Goal: Transaction & Acquisition: Purchase product/service

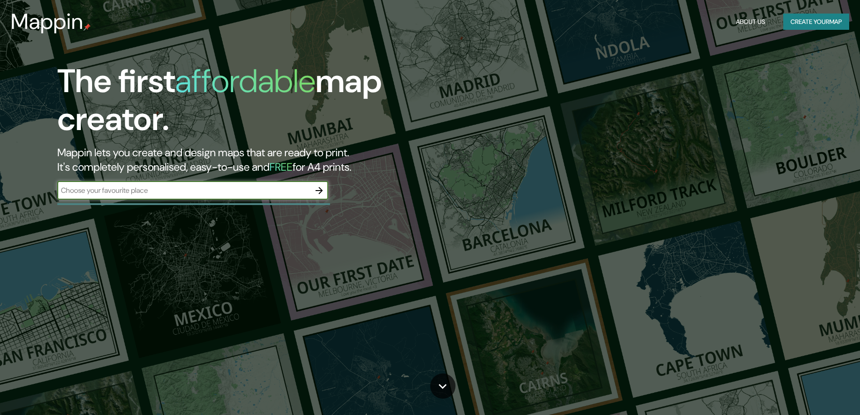
click at [317, 192] on icon "button" at bounding box center [319, 190] width 11 height 11
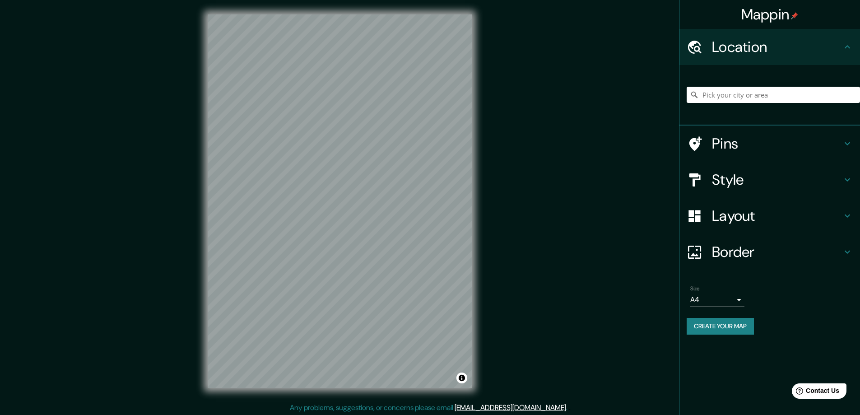
click at [770, 215] on h4 "Layout" at bounding box center [777, 216] width 130 height 18
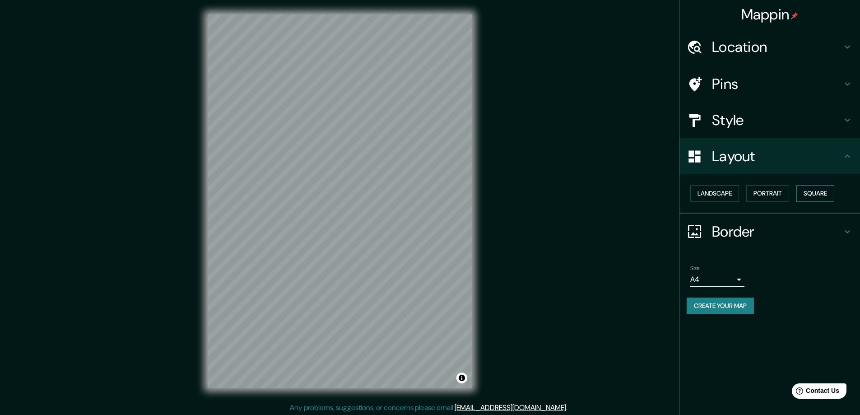
click at [813, 193] on button "Square" at bounding box center [816, 193] width 38 height 17
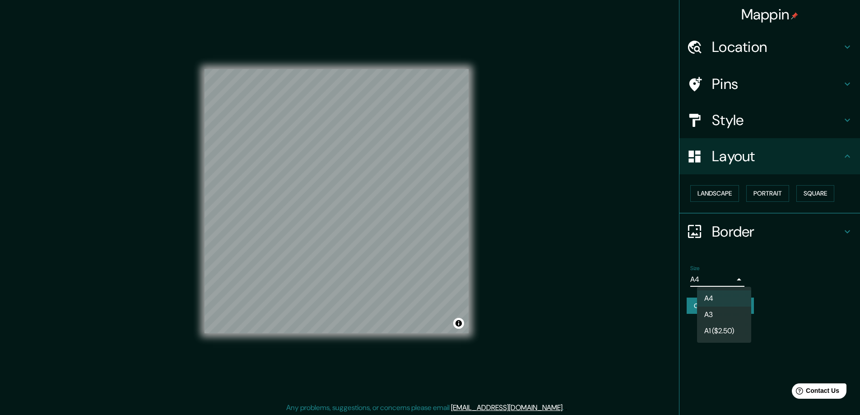
drag, startPoint x: 711, startPoint y: 276, endPoint x: 709, endPoint y: 290, distance: 14.3
click at [712, 276] on body "Mappin Location Pins Style Layout Landscape Portrait Square Border Choose a bor…" at bounding box center [430, 207] width 860 height 415
click at [710, 305] on li "A4" at bounding box center [724, 298] width 54 height 16
click at [718, 283] on body "Mappin Location Pins Style Layout Landscape Portrait Square Border Choose a bor…" at bounding box center [433, 207] width 867 height 415
click at [713, 312] on li "A3" at bounding box center [724, 315] width 54 height 16
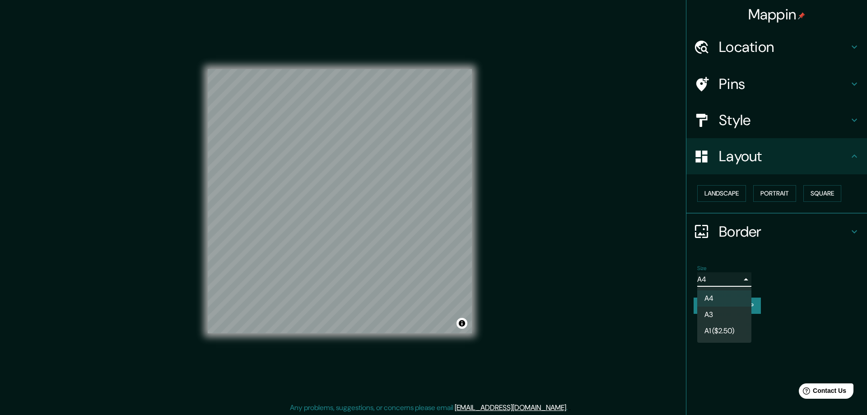
type input "a4"
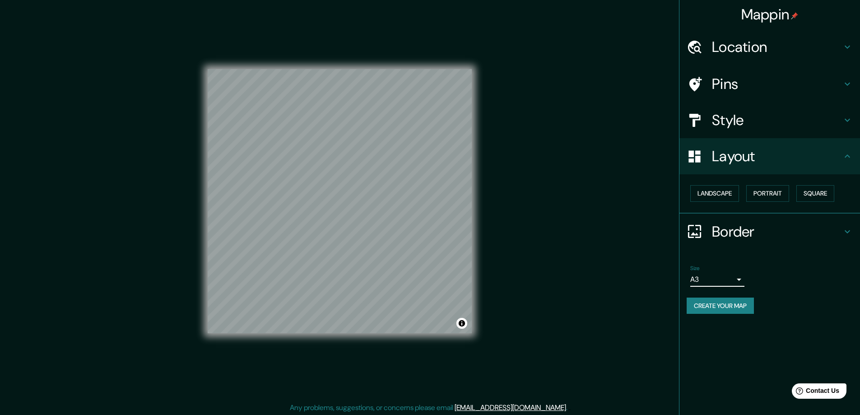
click at [721, 307] on button "Create your map" at bounding box center [720, 306] width 67 height 17
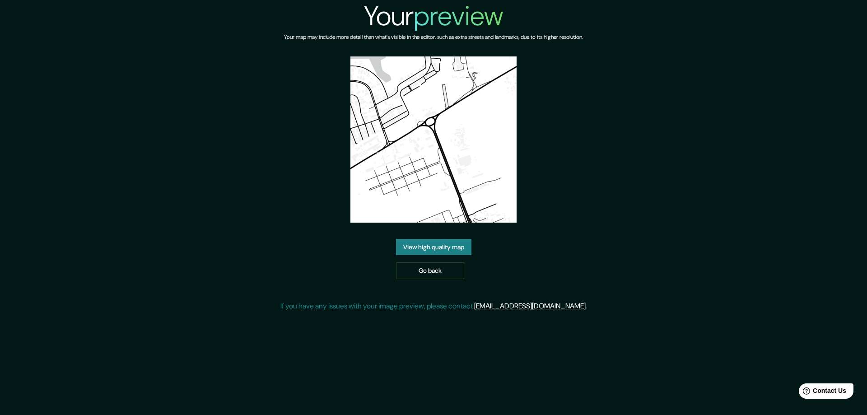
click at [437, 241] on link "View high quality map" at bounding box center [433, 247] width 75 height 17
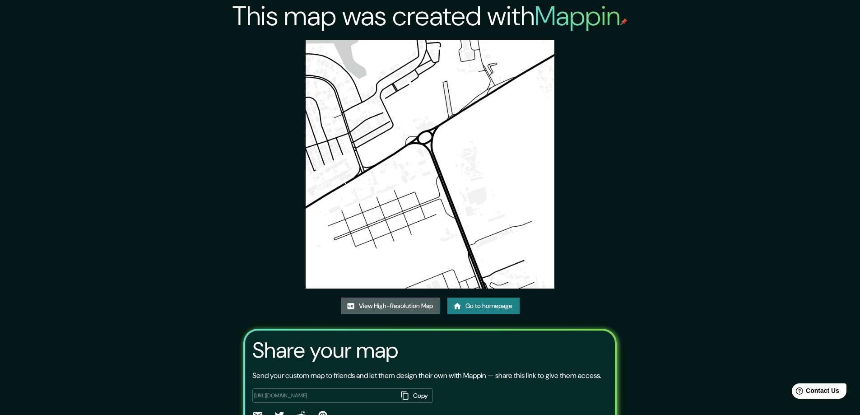
click at [397, 305] on link "View High-Resolution Map" at bounding box center [390, 306] width 99 height 17
